Goal: Navigation & Orientation: Understand site structure

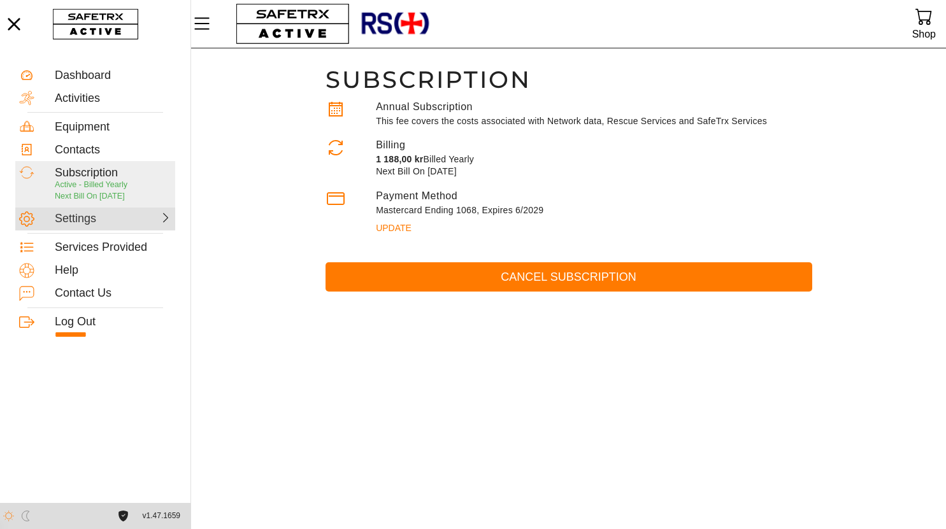
click at [115, 211] on div "Settings" at bounding box center [95, 219] width 160 height 23
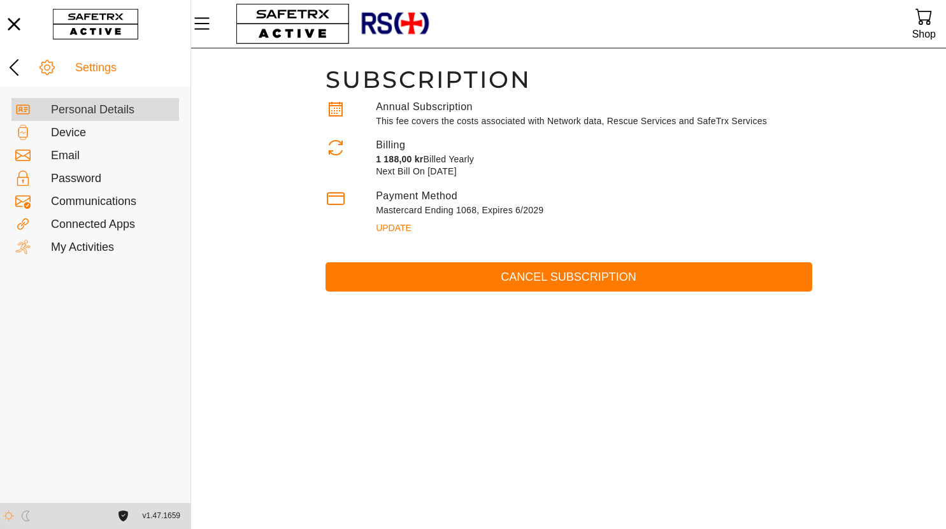
click at [103, 108] on div "Personal Details" at bounding box center [113, 110] width 124 height 14
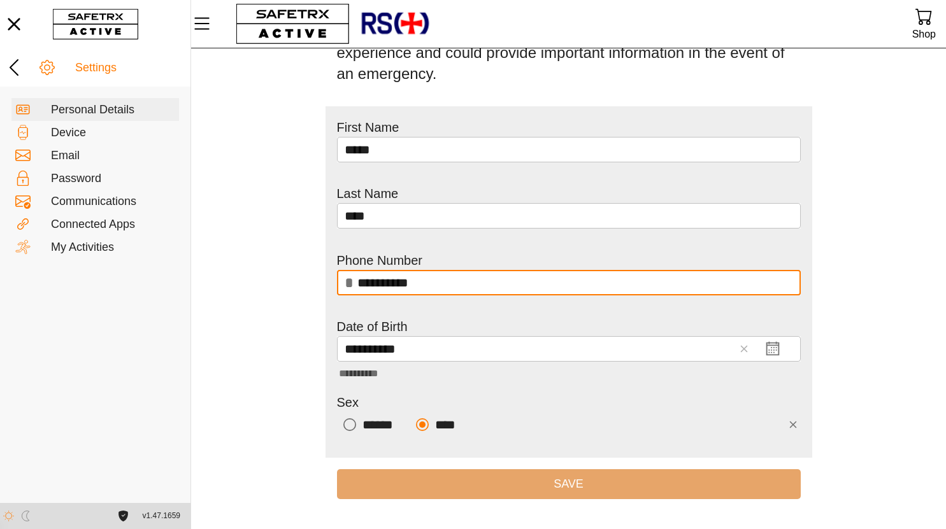
scroll to position [101, 0]
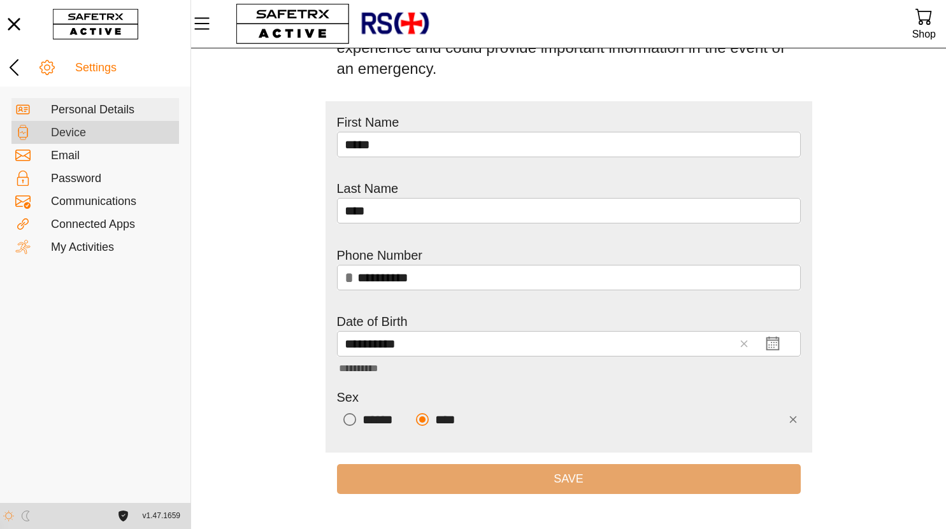
click at [87, 133] on div "Device" at bounding box center [113, 133] width 124 height 14
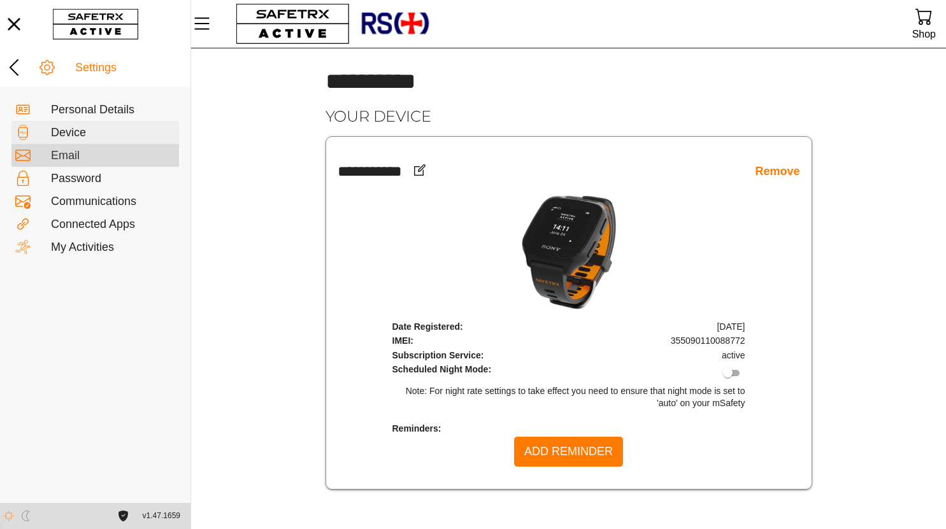
click at [71, 163] on div "Email" at bounding box center [94, 155] width 167 height 23
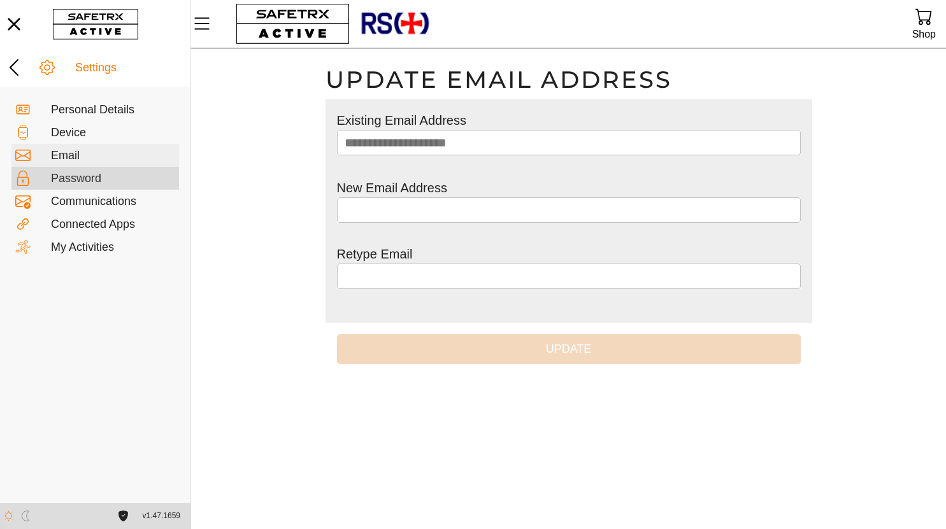
click at [70, 178] on div "Password" at bounding box center [113, 179] width 124 height 14
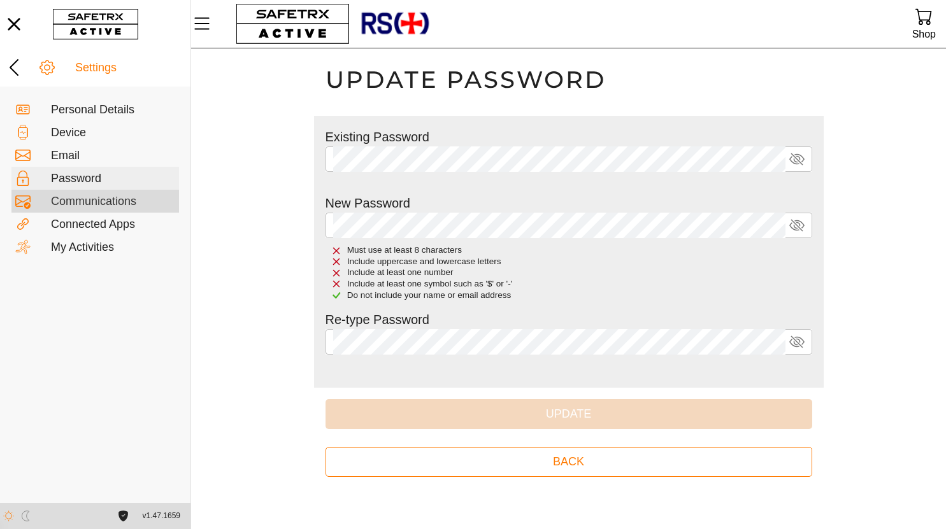
click at [62, 199] on div "Communications" at bounding box center [113, 202] width 124 height 14
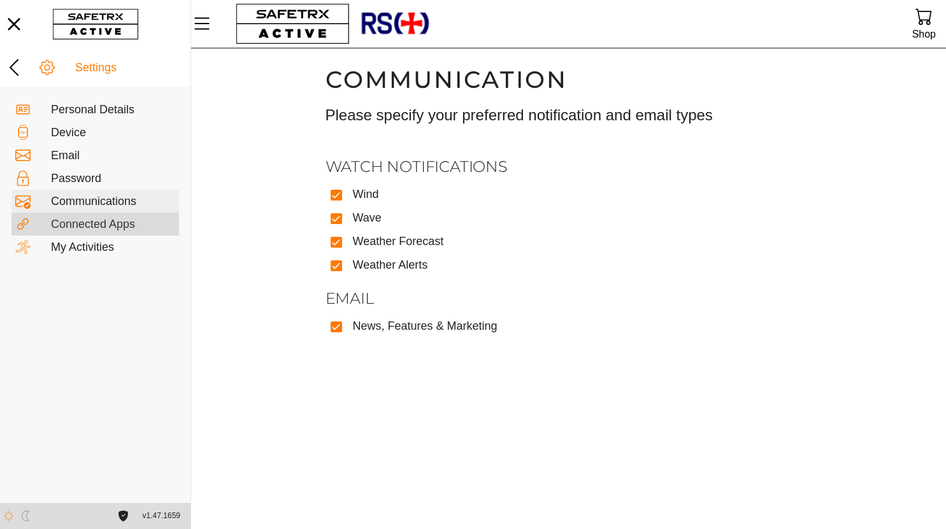
click at [60, 224] on div "Connected Apps" at bounding box center [113, 225] width 124 height 14
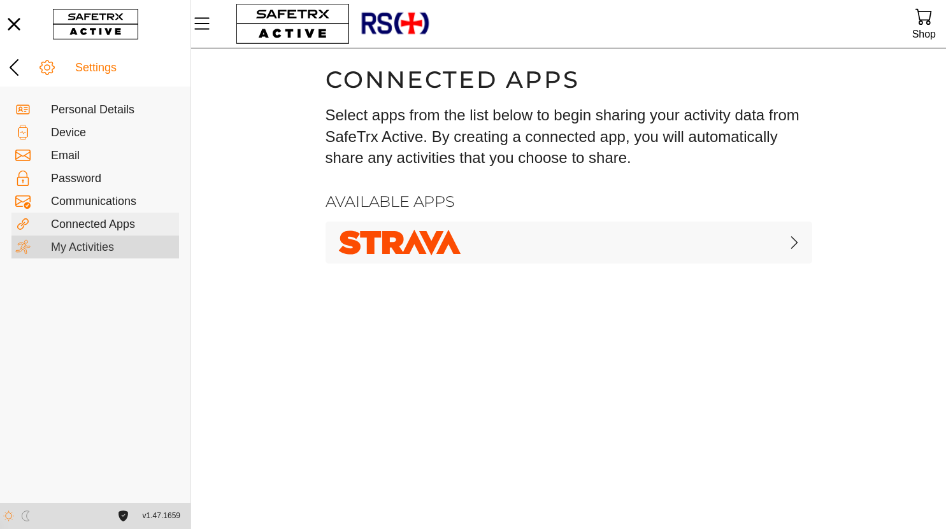
click at [59, 244] on div "My Activities" at bounding box center [113, 248] width 124 height 14
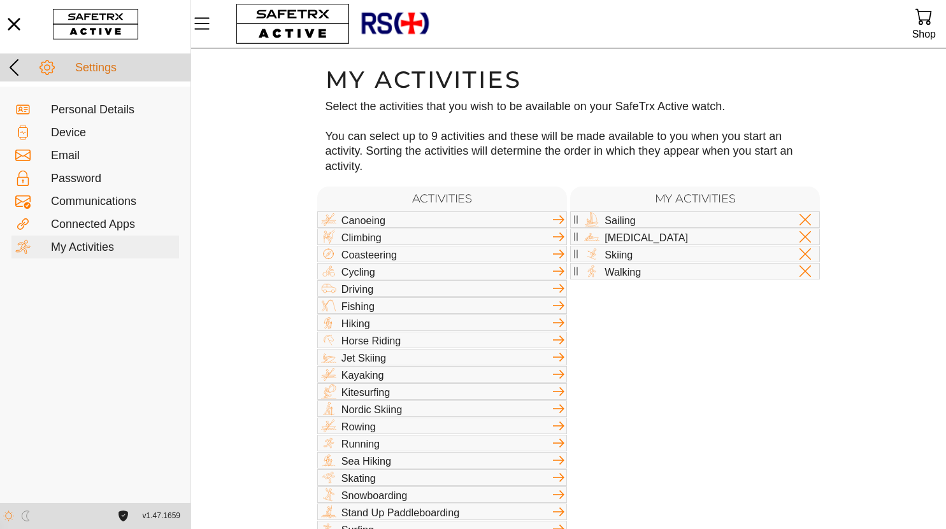
click at [10, 62] on icon at bounding box center [14, 67] width 20 height 20
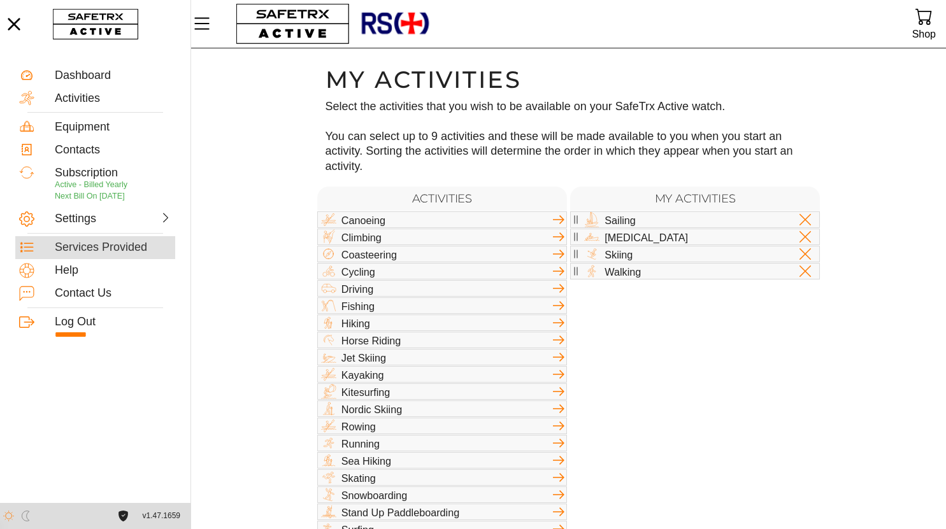
click at [74, 243] on div "Services Provided" at bounding box center [113, 248] width 117 height 14
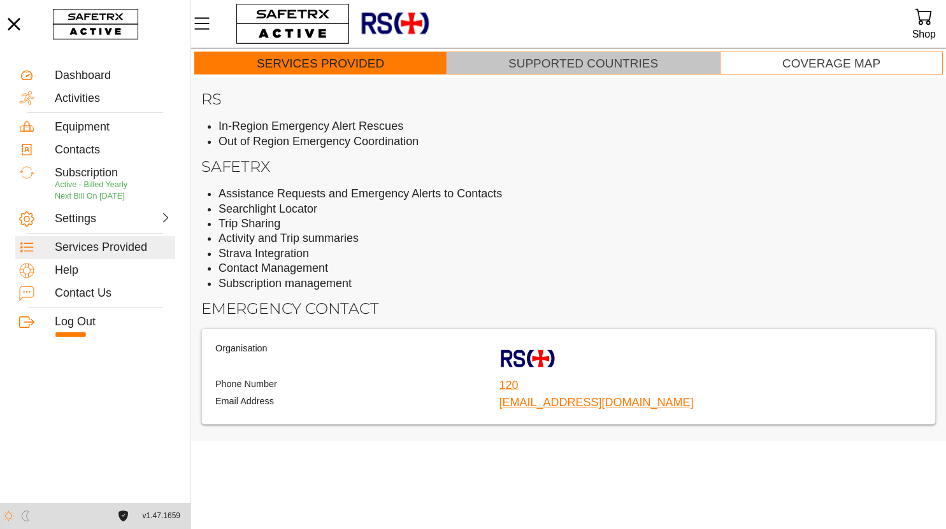
click at [518, 63] on div "Supported Countries" at bounding box center [583, 64] width 150 height 15
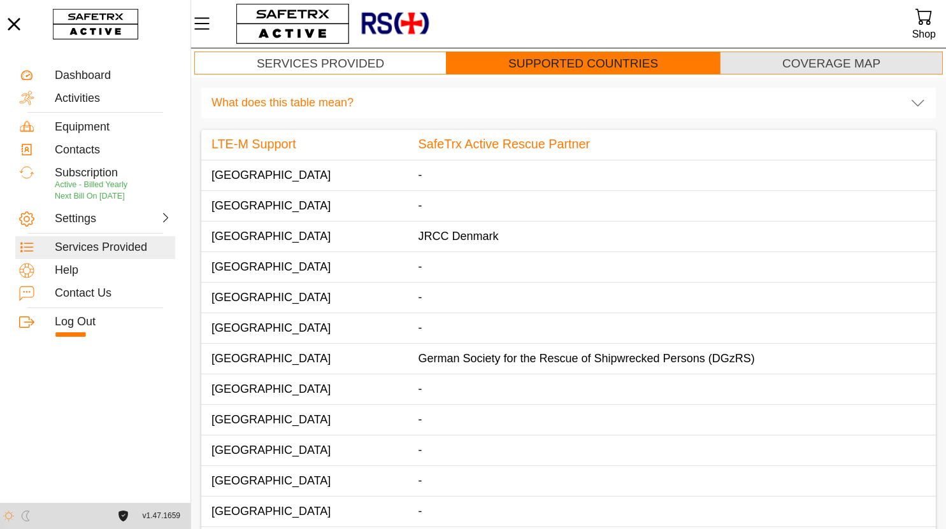
click at [783, 58] on div "Coverage Map" at bounding box center [831, 64] width 98 height 15
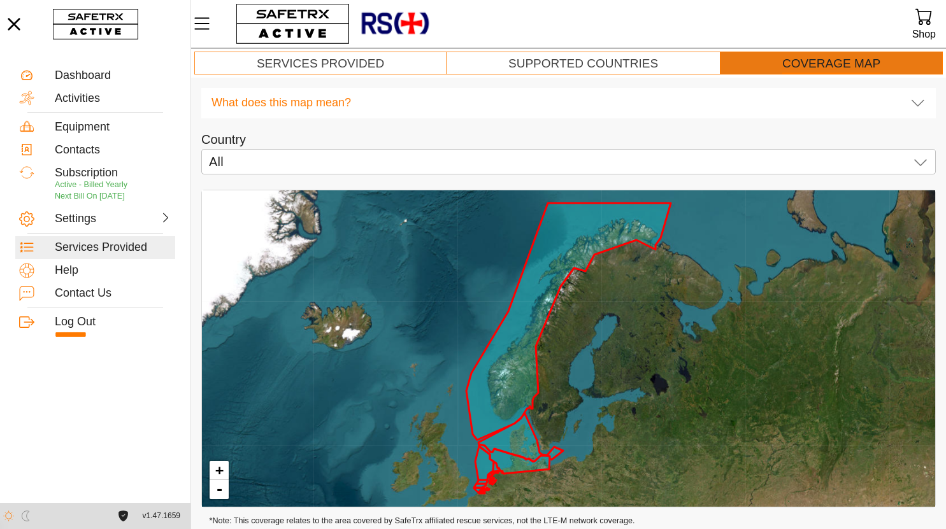
scroll to position [15, 0]
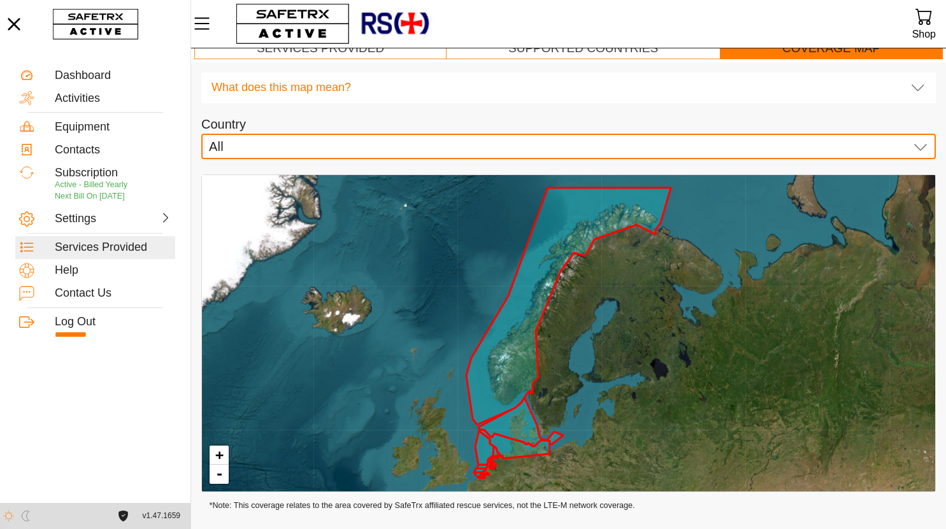
click at [916, 141] on icon at bounding box center [920, 146] width 15 height 15
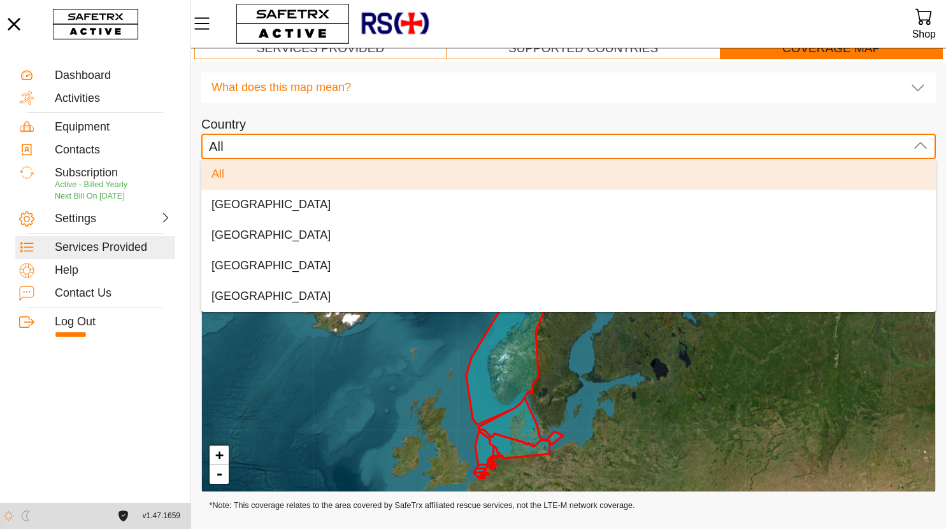
click at [916, 141] on icon at bounding box center [920, 146] width 15 height 15
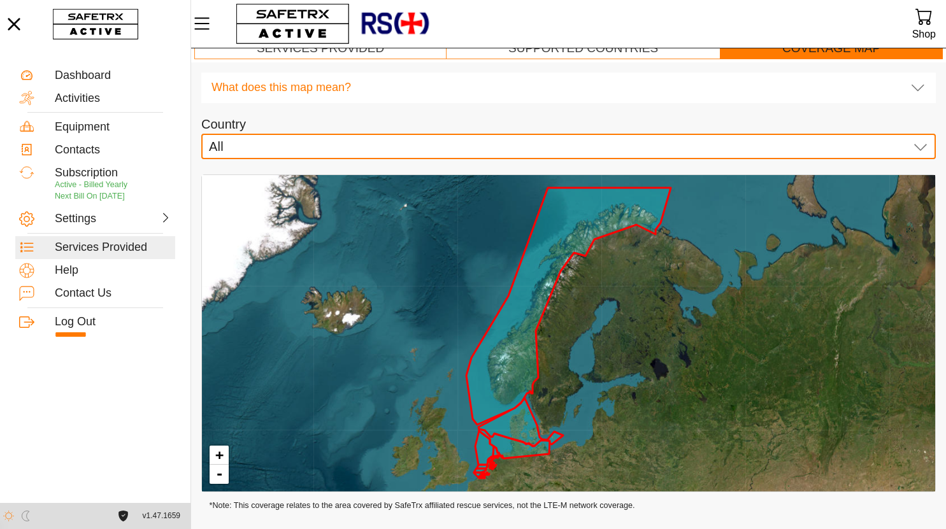
scroll to position [0, 0]
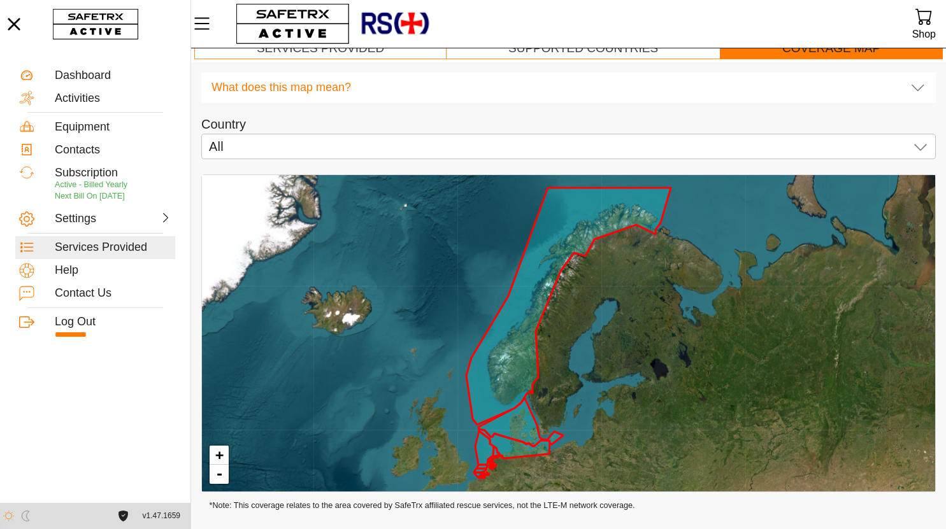
click at [297, 60] on div "Services Provided Supported Countries Coverage Map" at bounding box center [568, 47] width 755 height 29
click at [297, 58] on div at bounding box center [320, 57] width 127 height 1
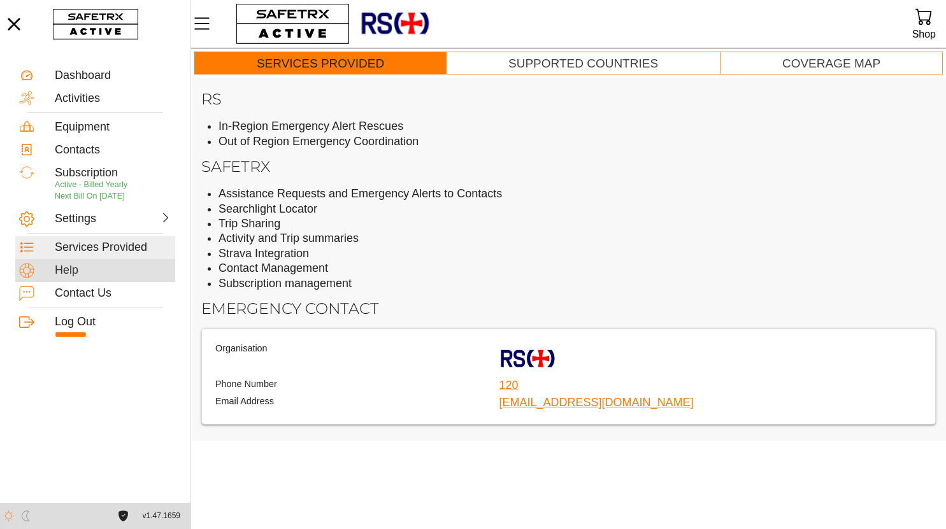
click at [124, 279] on div "Help" at bounding box center [95, 270] width 160 height 23
